Goal: Information Seeking & Learning: Understand process/instructions

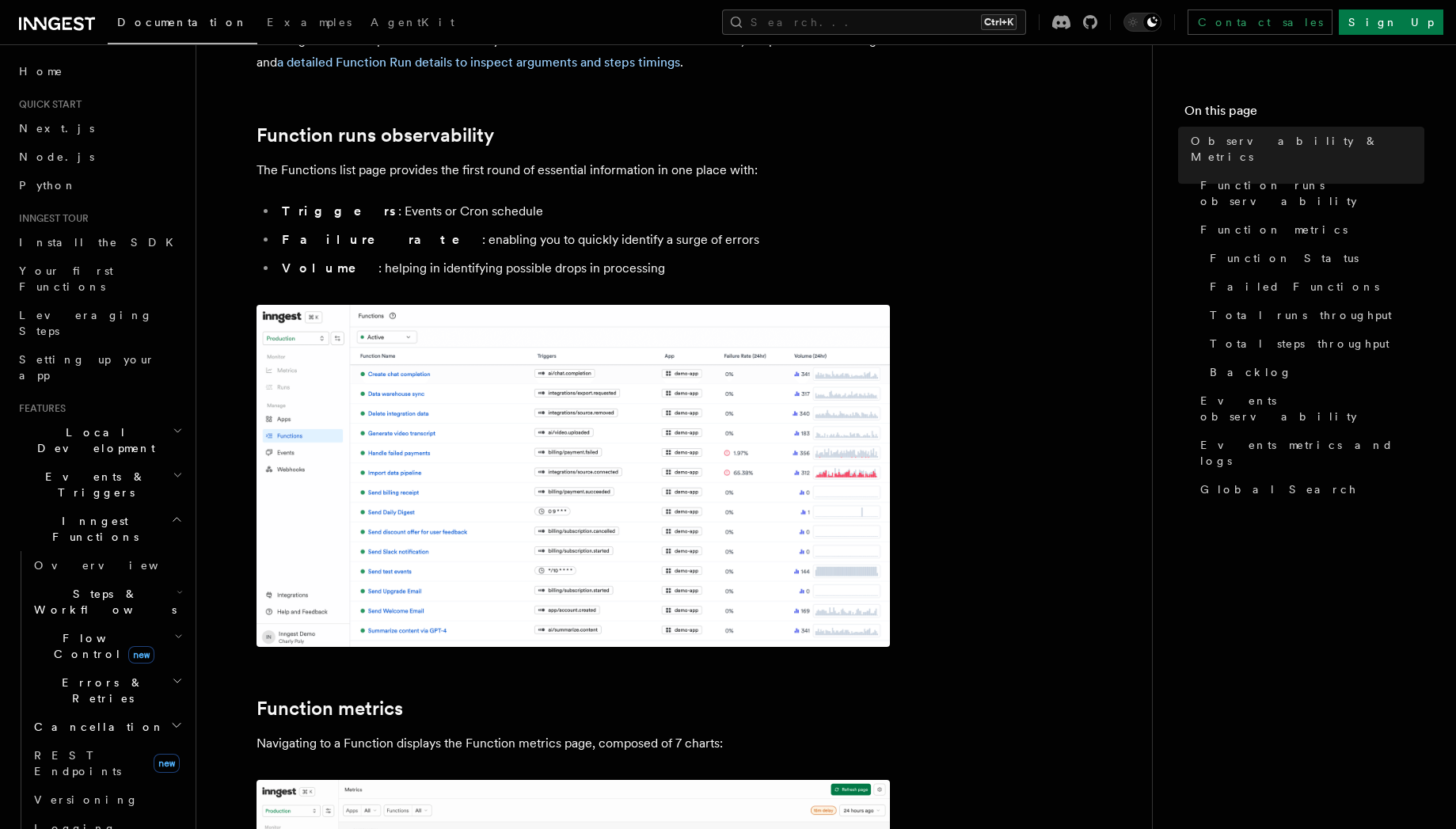
scroll to position [190, 0]
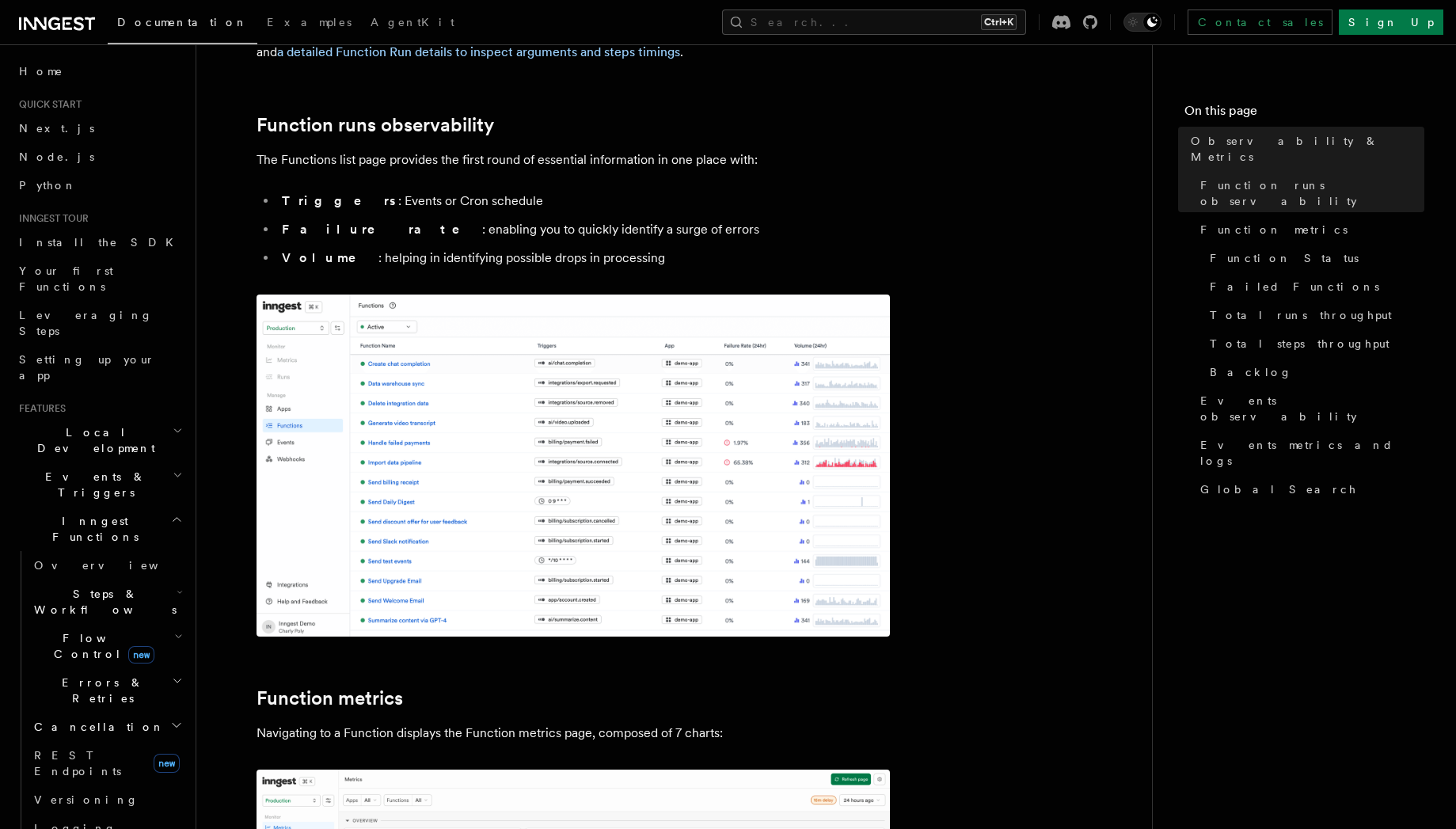
click at [53, 675] on span "Errors & Retries" at bounding box center [100, 690] width 144 height 32
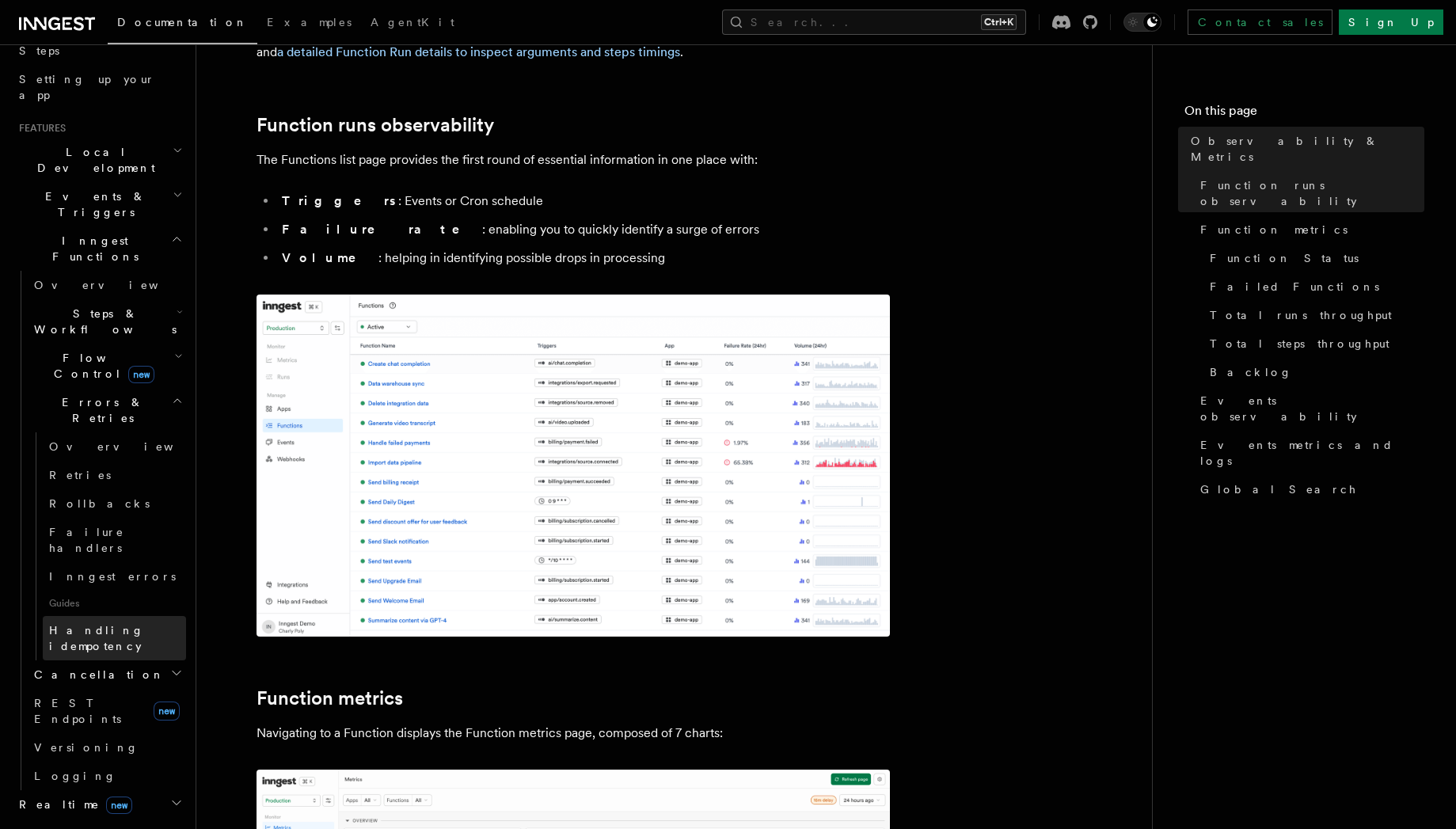
scroll to position [285, 0]
click at [87, 436] on span "Overview" at bounding box center [130, 442] width 163 height 13
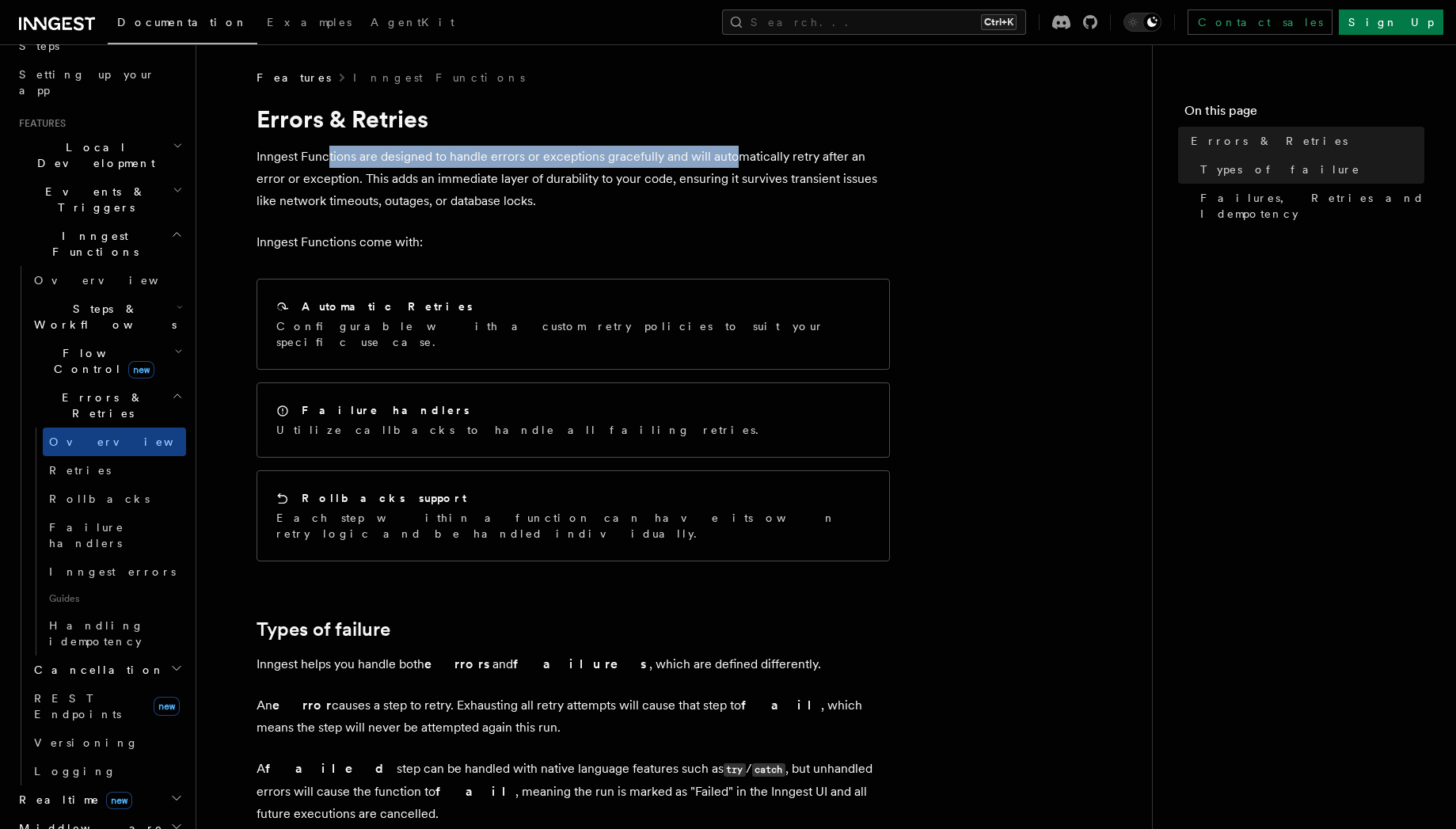
drag, startPoint x: 326, startPoint y: 151, endPoint x: 733, endPoint y: 160, distance: 407.1
click at [733, 160] on p "Inngest Functions are designed to handle errors or exceptions gracefully and wi…" at bounding box center [572, 178] width 633 height 66
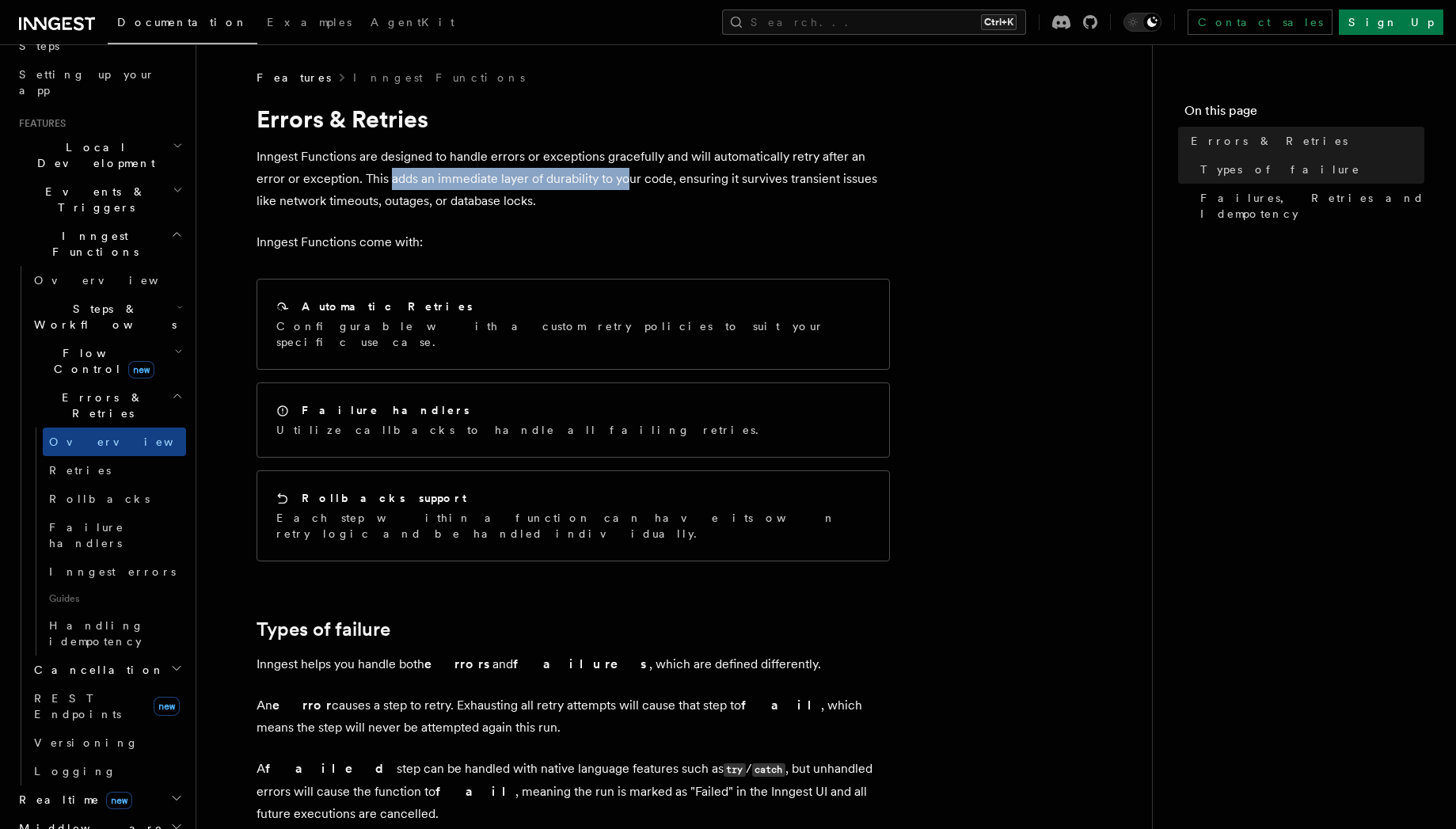
drag, startPoint x: 388, startPoint y: 180, endPoint x: 623, endPoint y: 178, distance: 235.0
click at [623, 178] on p "Inngest Functions are designed to handle errors or exceptions gracefully and wi…" at bounding box center [572, 178] width 633 height 66
drag, startPoint x: 322, startPoint y: 198, endPoint x: 413, endPoint y: 205, distance: 91.3
click at [409, 205] on p "Inngest Functions are designed to handle errors or exceptions gracefully and wi…" at bounding box center [572, 178] width 633 height 66
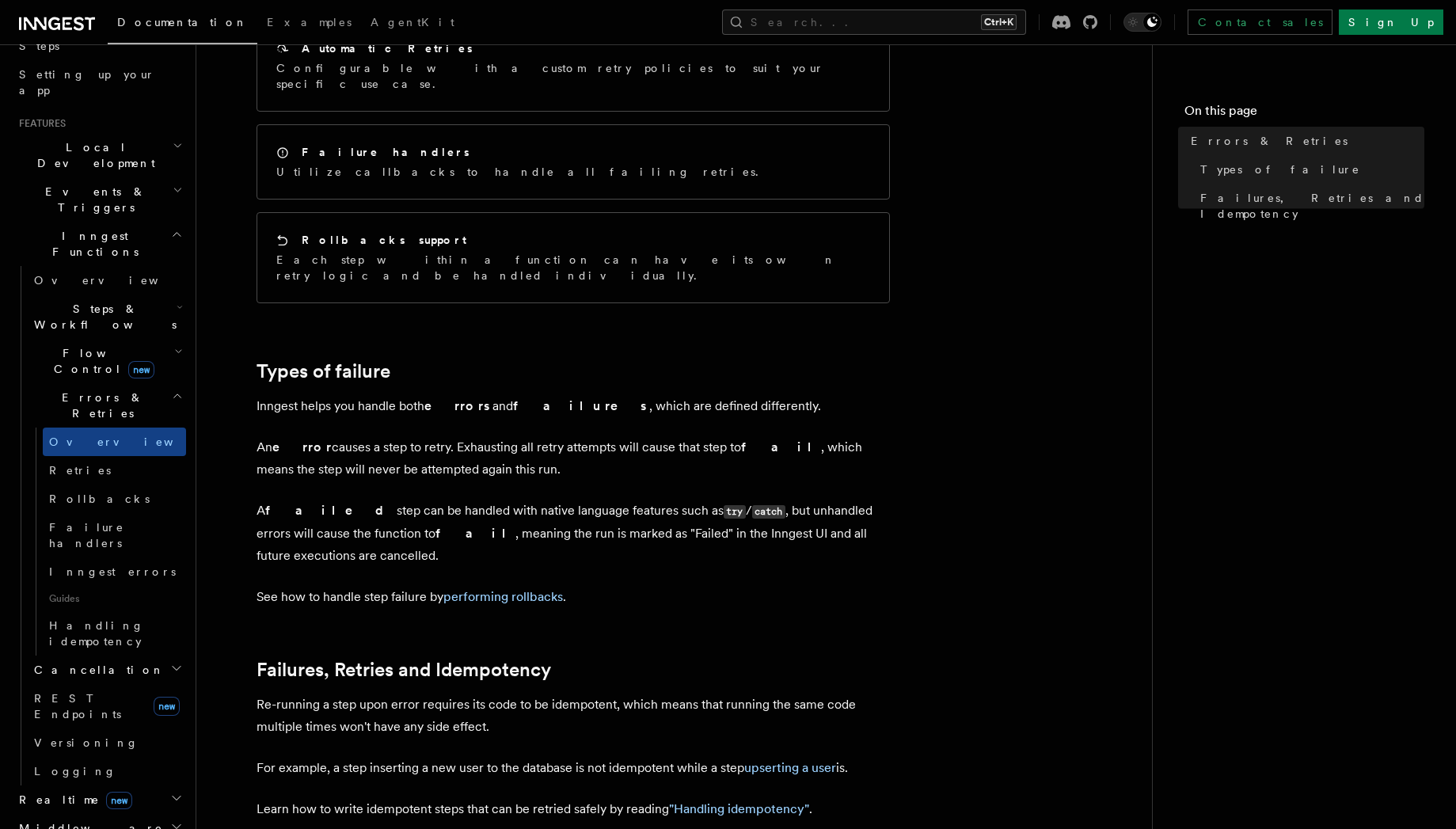
scroll to position [285, 0]
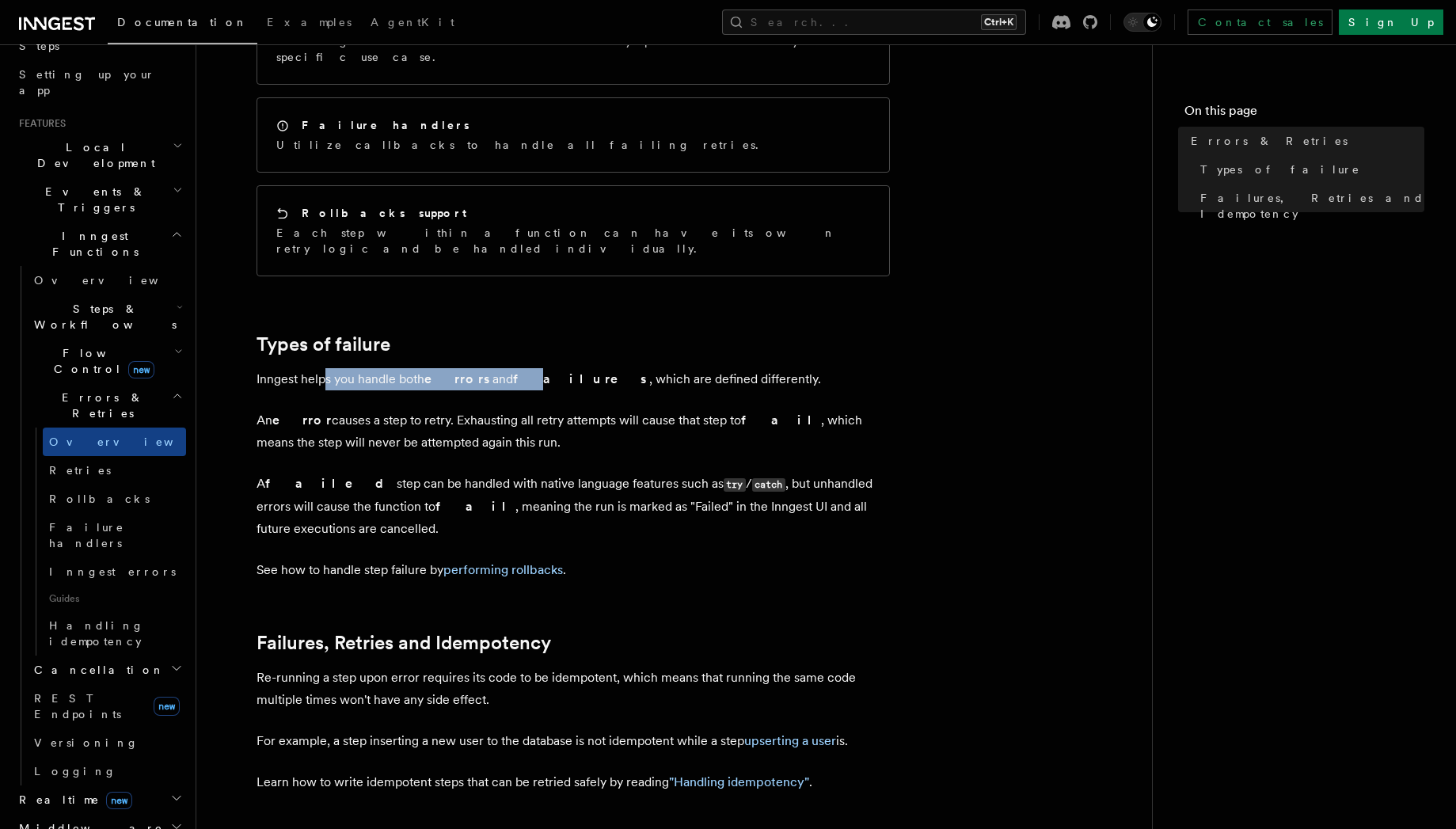
drag, startPoint x: 496, startPoint y: 352, endPoint x: 554, endPoint y: 364, distance: 59.2
click at [552, 364] on article "Features Inngest Functions Errors & Retries Inngest Functions are designed to h…" at bounding box center [674, 446] width 905 height 1324
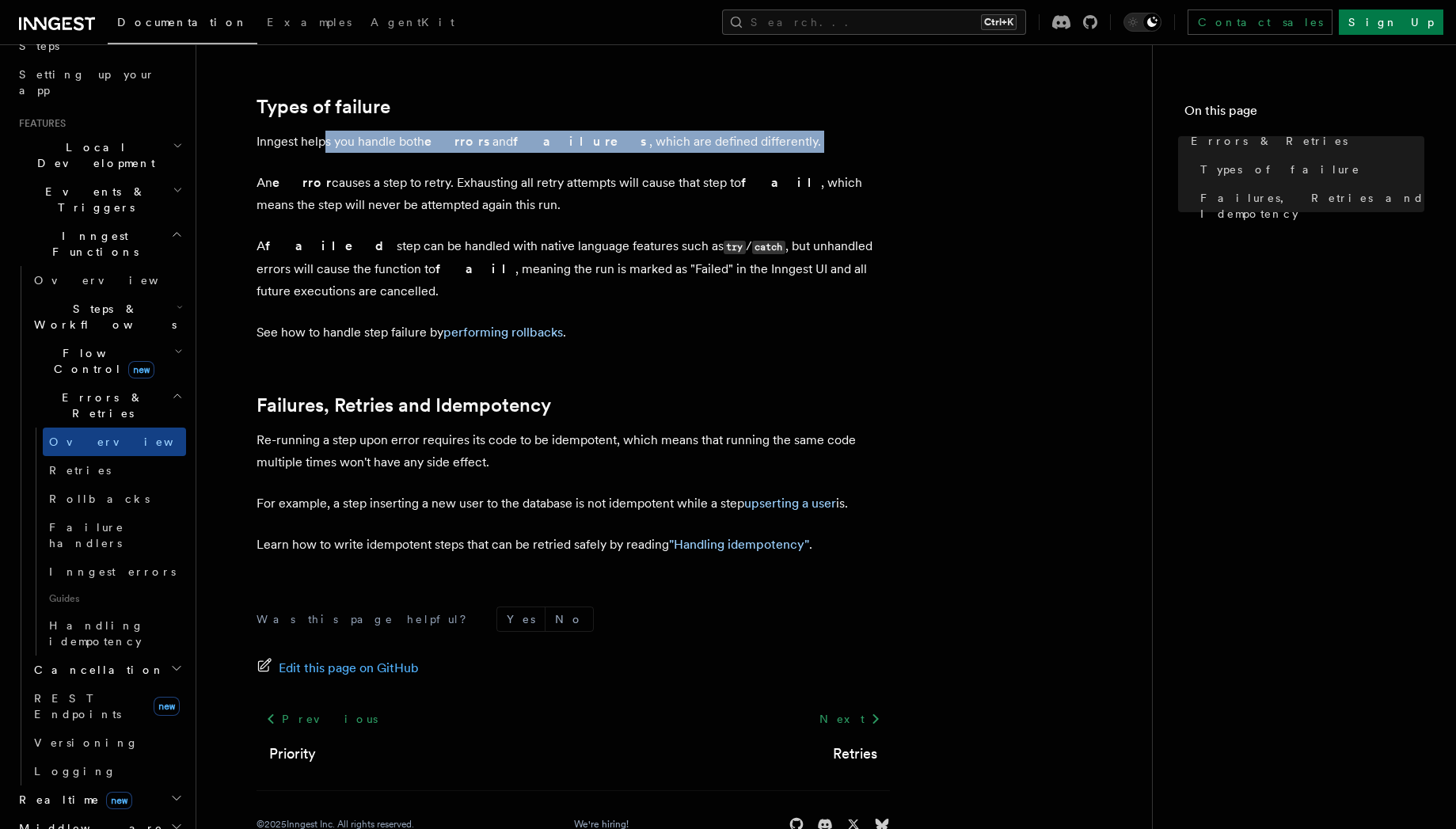
scroll to position [532, 0]
